Goal: Navigation & Orientation: Find specific page/section

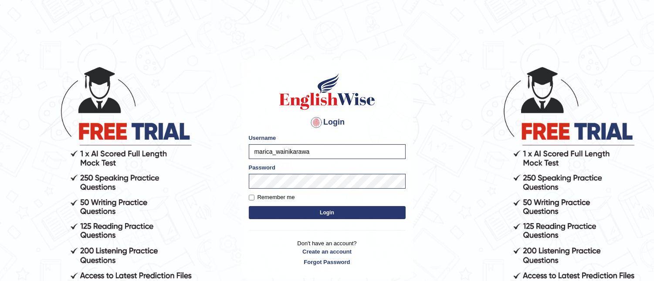
click at [323, 212] on button "Login" at bounding box center [327, 212] width 157 height 13
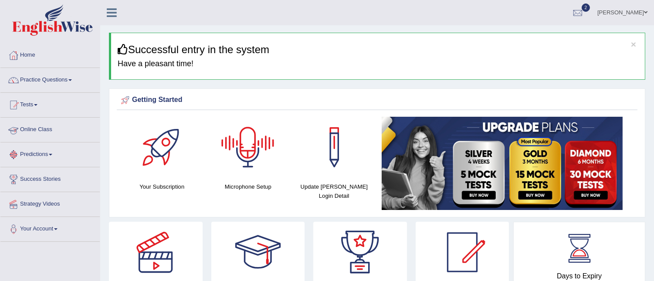
click at [45, 131] on link "Online Class" at bounding box center [49, 129] width 99 height 22
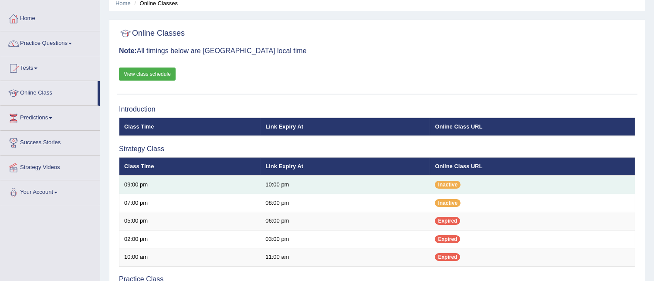
scroll to position [37, 0]
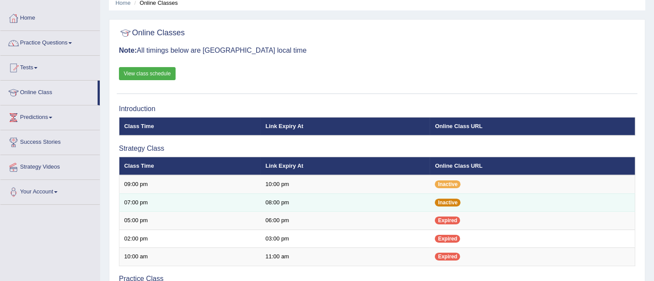
click at [446, 203] on span "Inactive" at bounding box center [448, 203] width 26 height 8
click at [443, 202] on span "Inactive" at bounding box center [448, 203] width 26 height 8
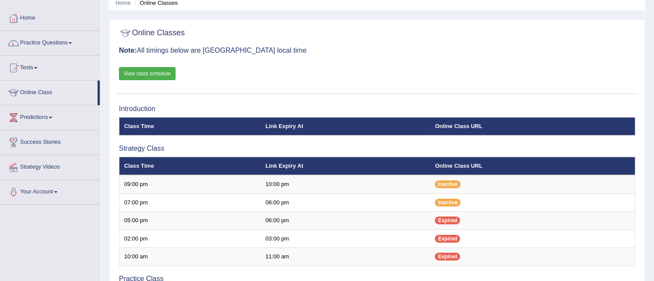
click at [146, 74] on link "View class schedule" at bounding box center [147, 73] width 57 height 13
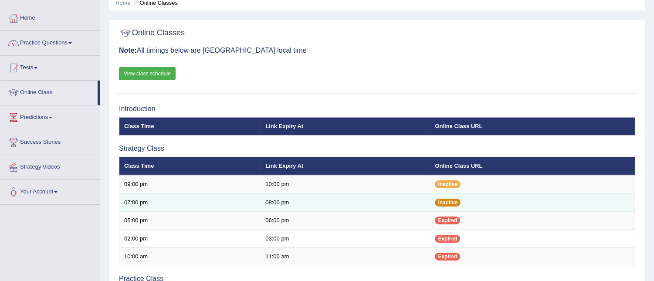
click at [451, 199] on span "Inactive" at bounding box center [448, 203] width 26 height 8
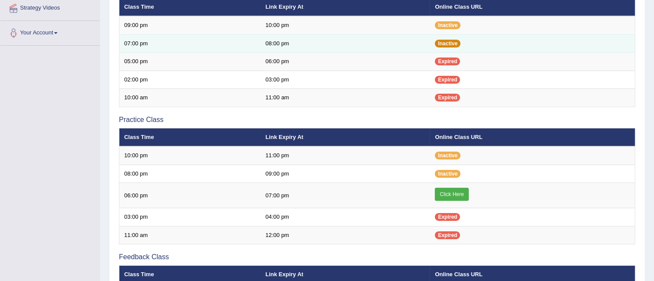
scroll to position [200, 0]
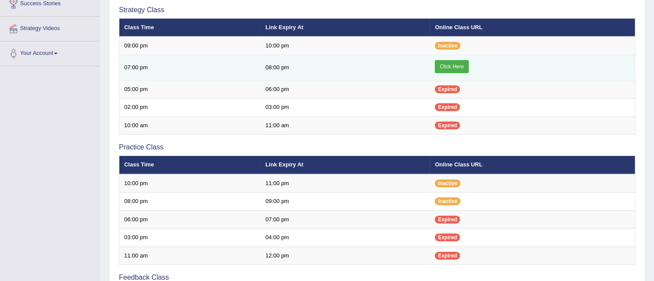
click at [452, 63] on link "Click Here" at bounding box center [452, 66] width 34 height 13
